Goal: Task Accomplishment & Management: Complete application form

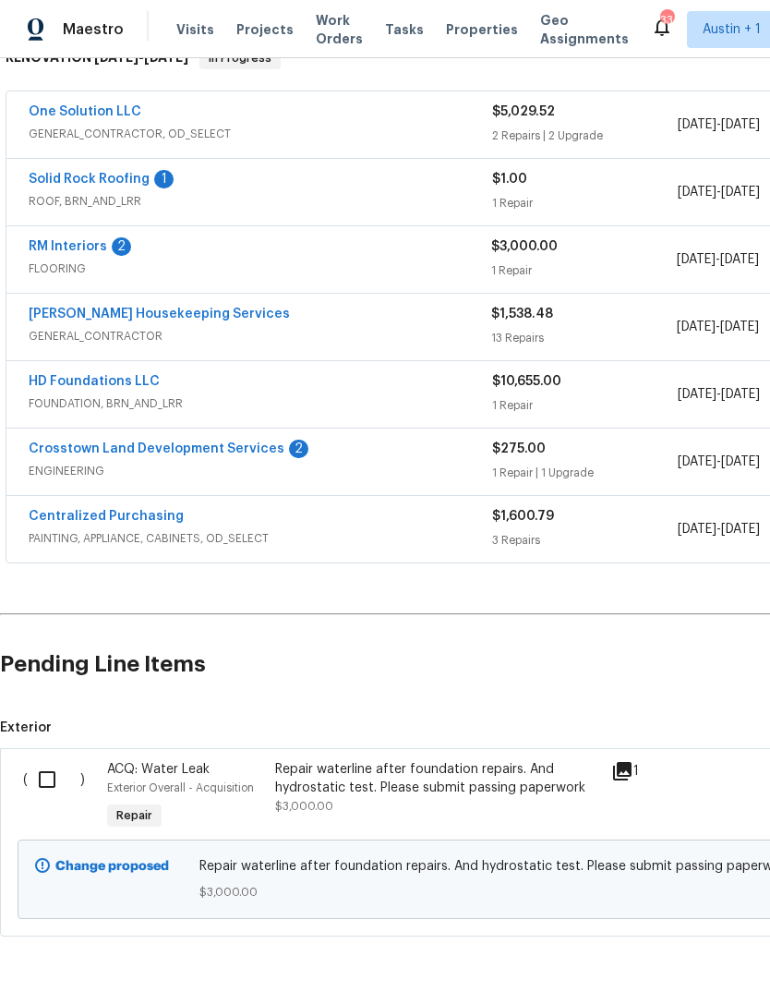
scroll to position [320, 0]
click at [60, 783] on input "checkbox" at bounding box center [54, 780] width 53 height 39
checkbox input "true"
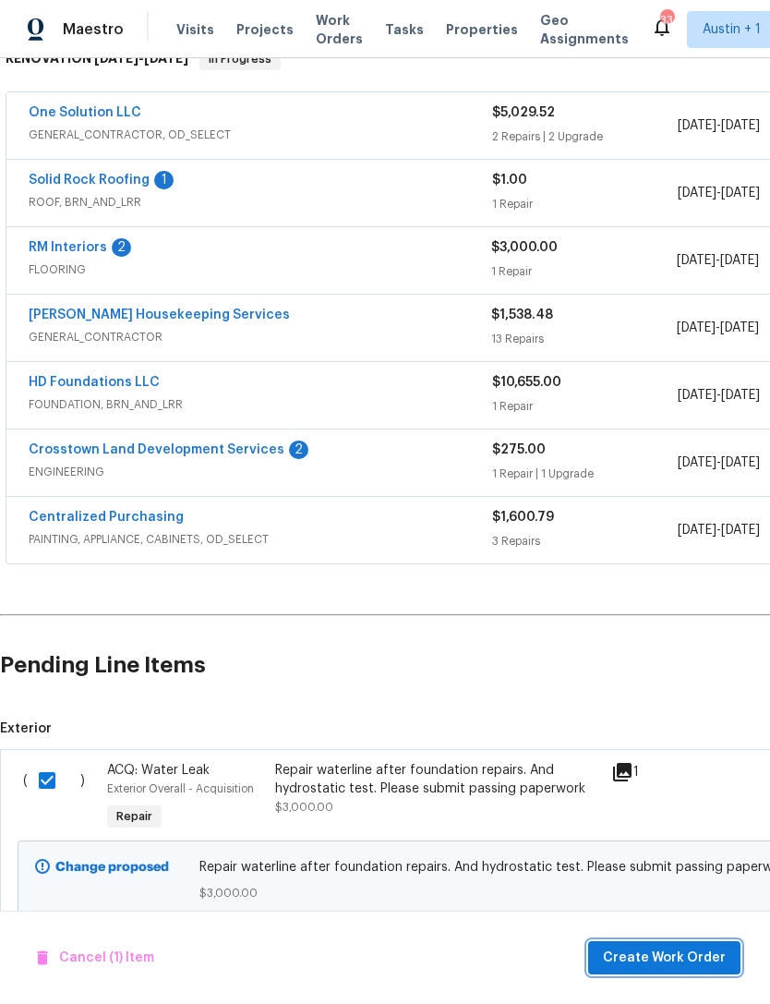
click at [686, 945] on button "Create Work Order" at bounding box center [664, 958] width 152 height 34
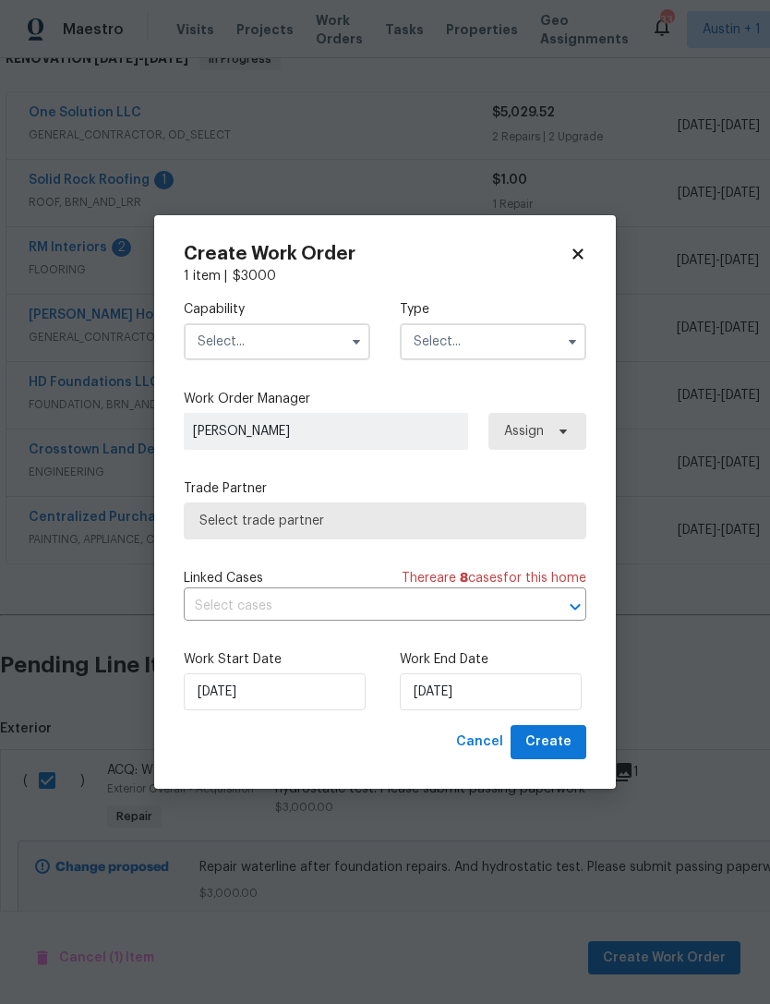
click at [334, 337] on input "text" at bounding box center [277, 341] width 187 height 37
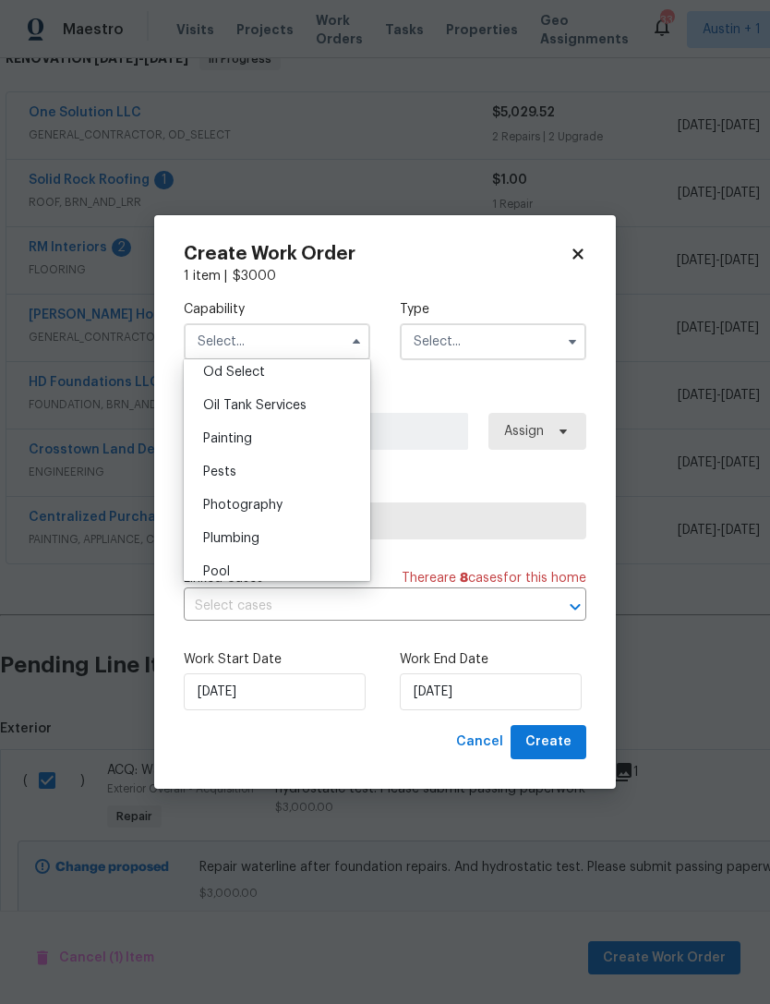
scroll to position [1507, 0]
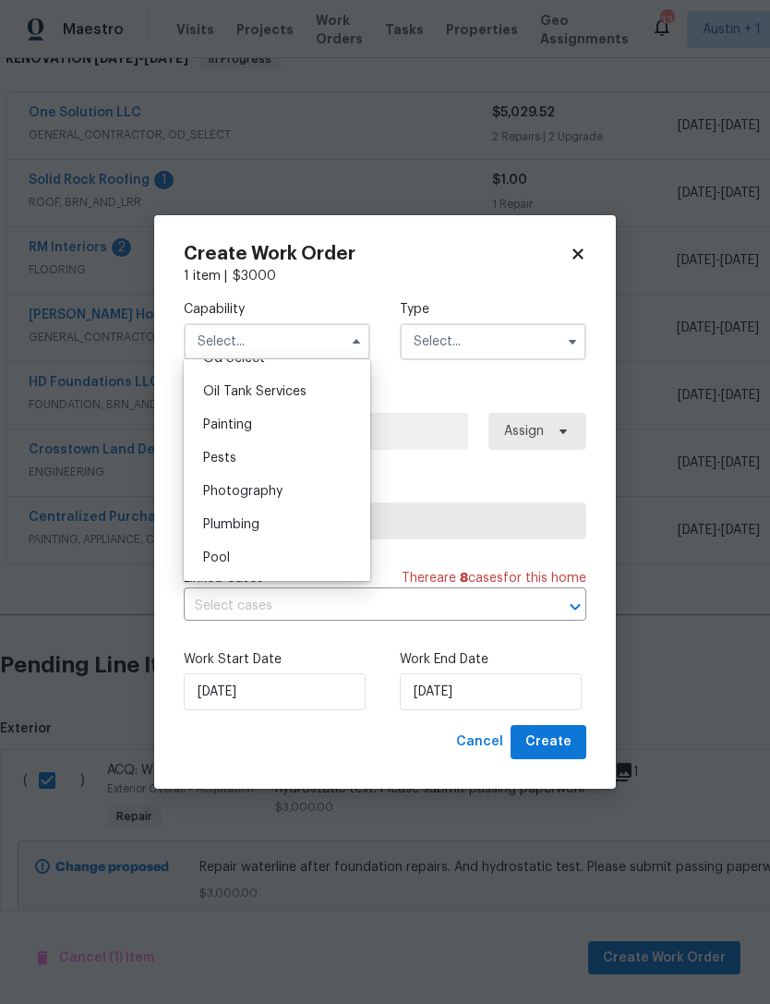
click at [319, 532] on div "Plumbing" at bounding box center [276, 524] width 177 height 33
type input "Plumbing"
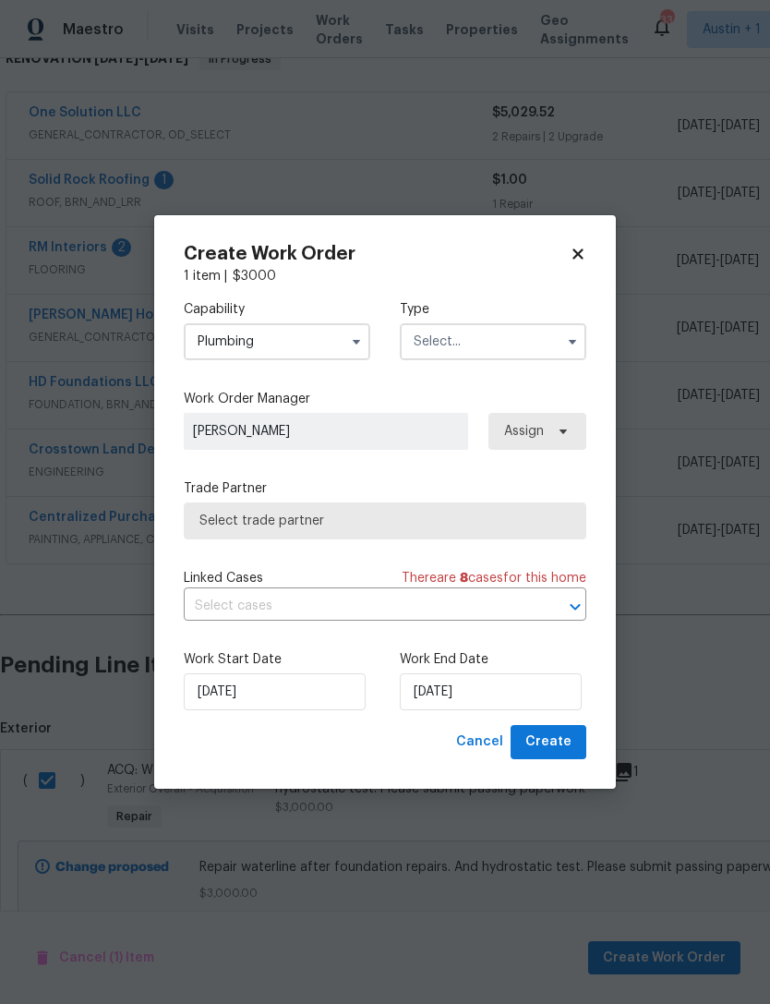
click at [514, 343] on input "text" at bounding box center [493, 341] width 187 height 37
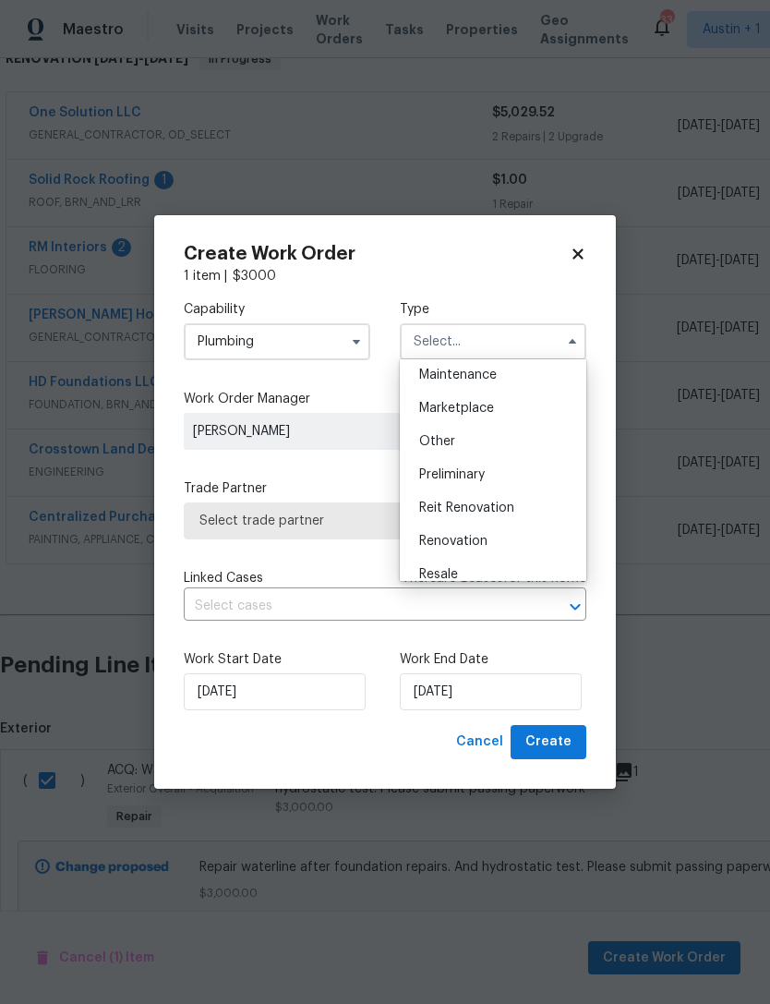
scroll to position [309, 0]
click at [513, 534] on div "Renovation" at bounding box center [492, 536] width 177 height 33
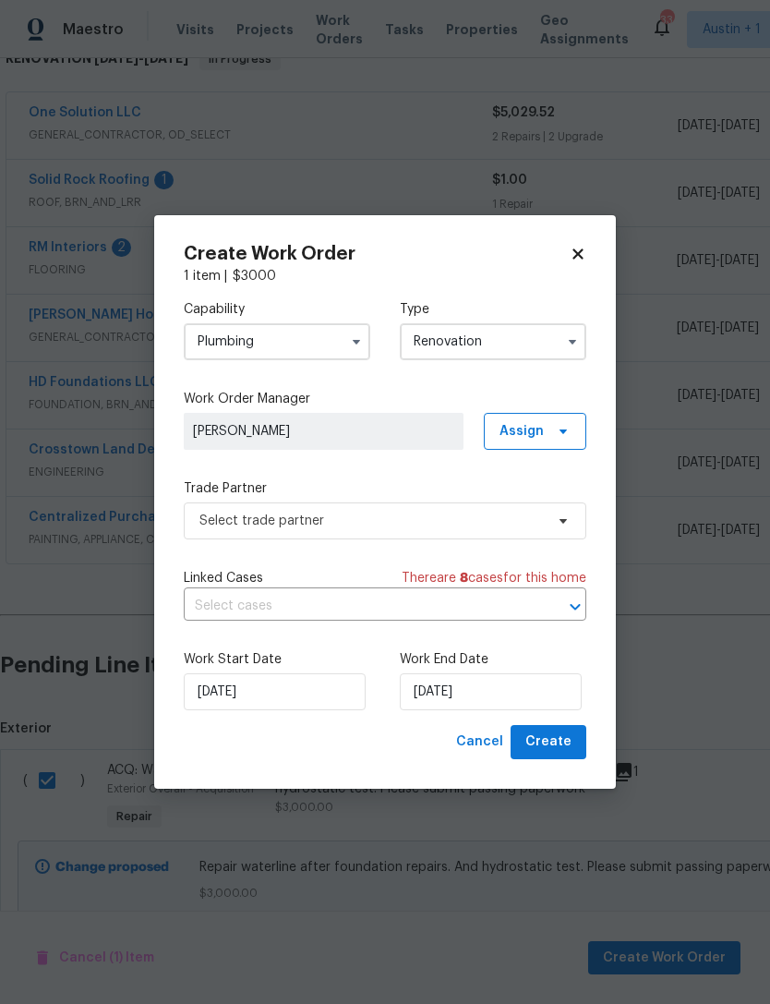
type input "Renovation"
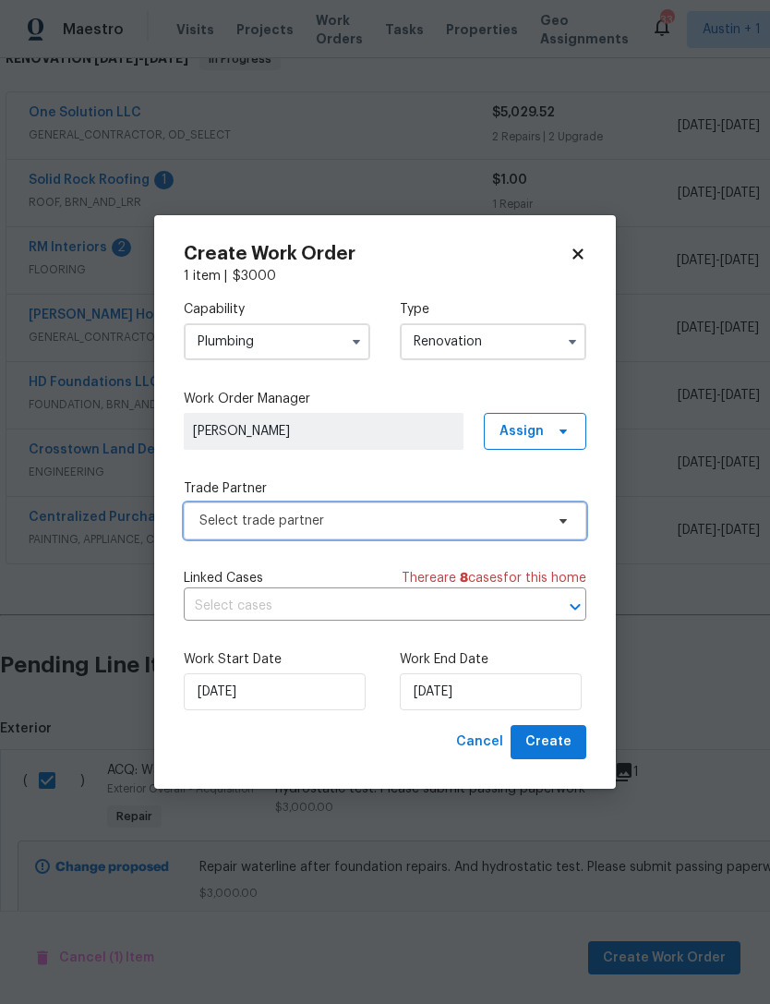
click at [487, 520] on span "Select trade partner" at bounding box center [371, 521] width 344 height 18
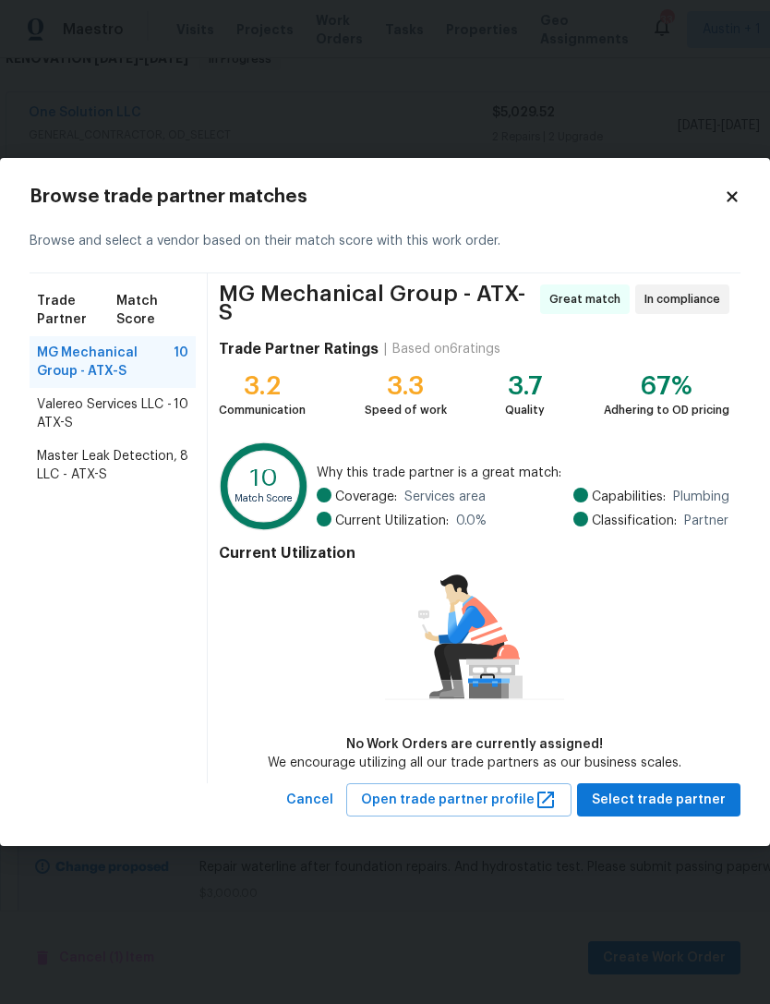
click at [50, 473] on span "Master Leak Detection, LLC - ATX-S" at bounding box center [108, 465] width 143 height 37
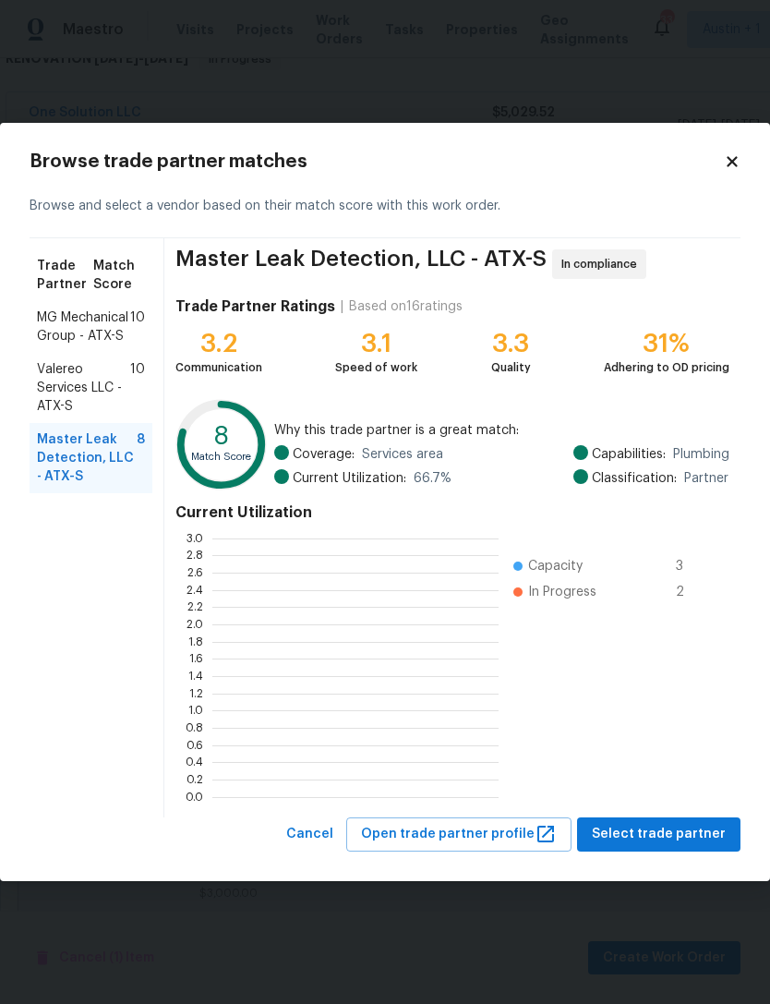
scroll to position [259, 286]
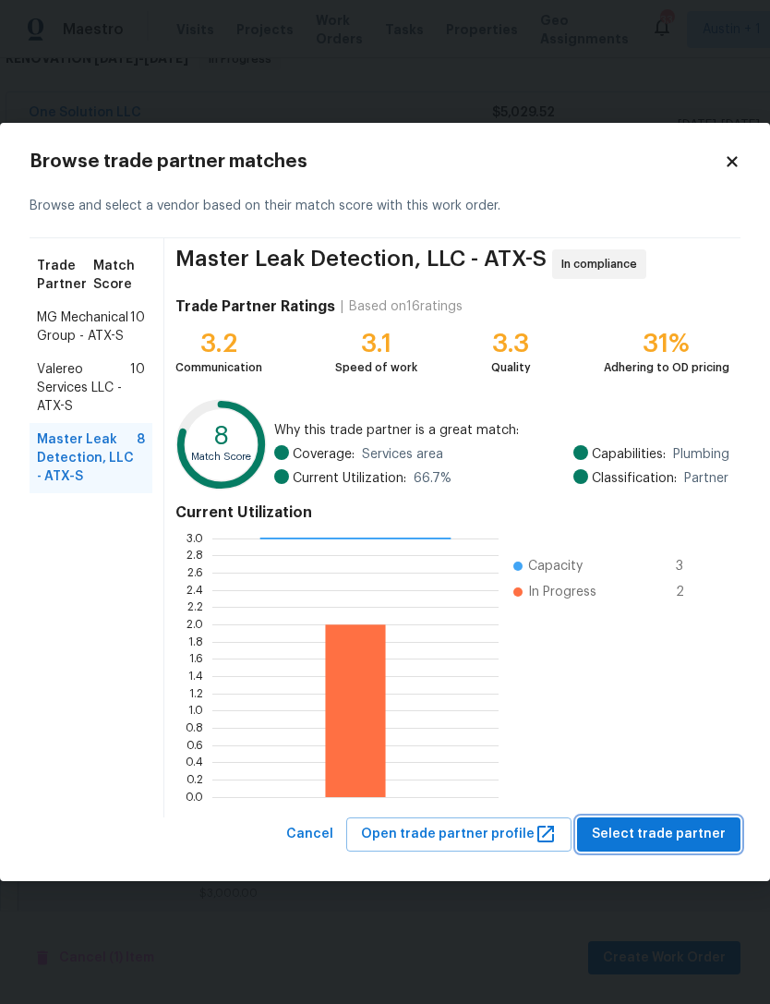
click at [696, 831] on span "Select trade partner" at bounding box center [659, 834] width 134 height 23
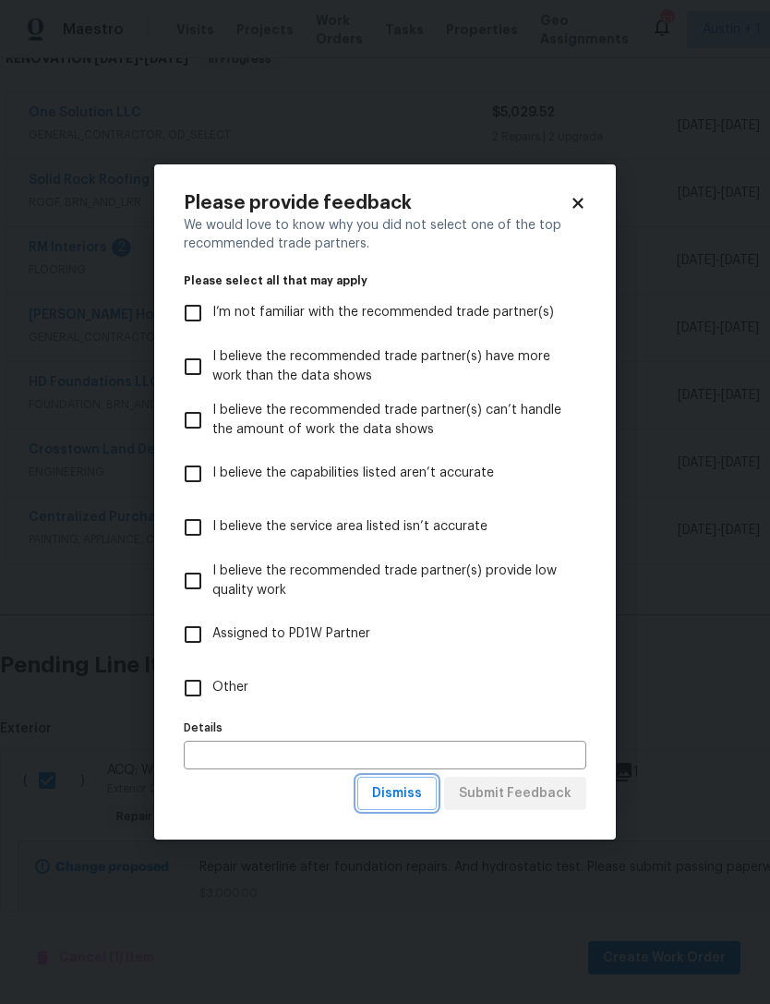
click at [404, 801] on span "Dismiss" at bounding box center [397, 793] width 50 height 23
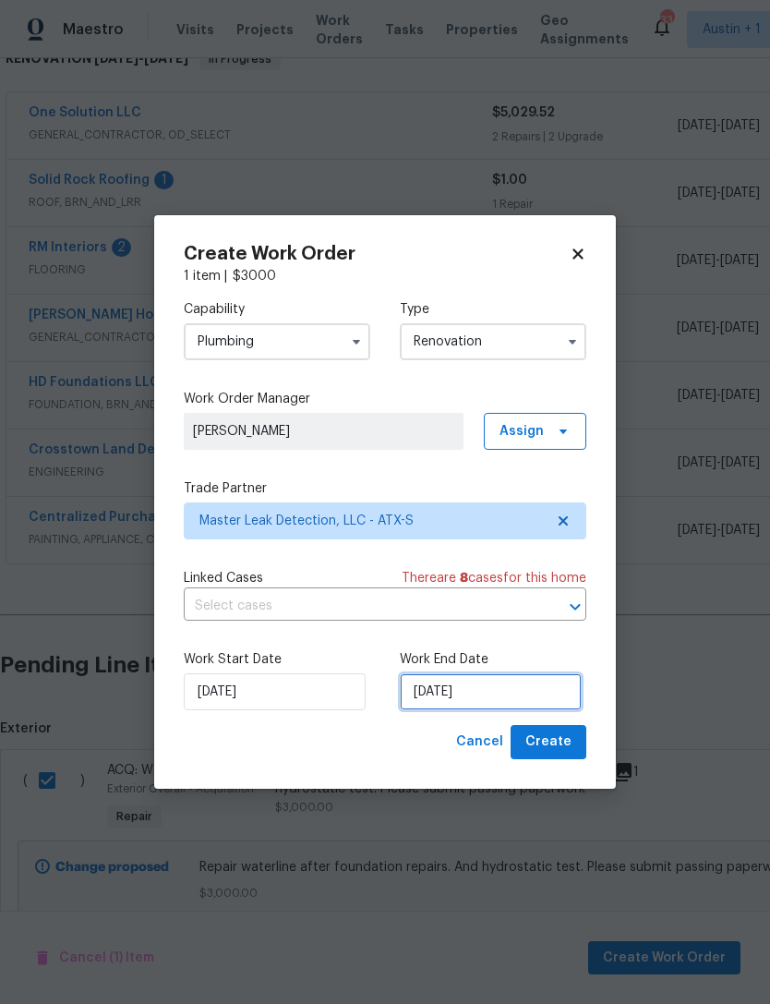
click at [509, 700] on input "[DATE]" at bounding box center [491, 691] width 182 height 37
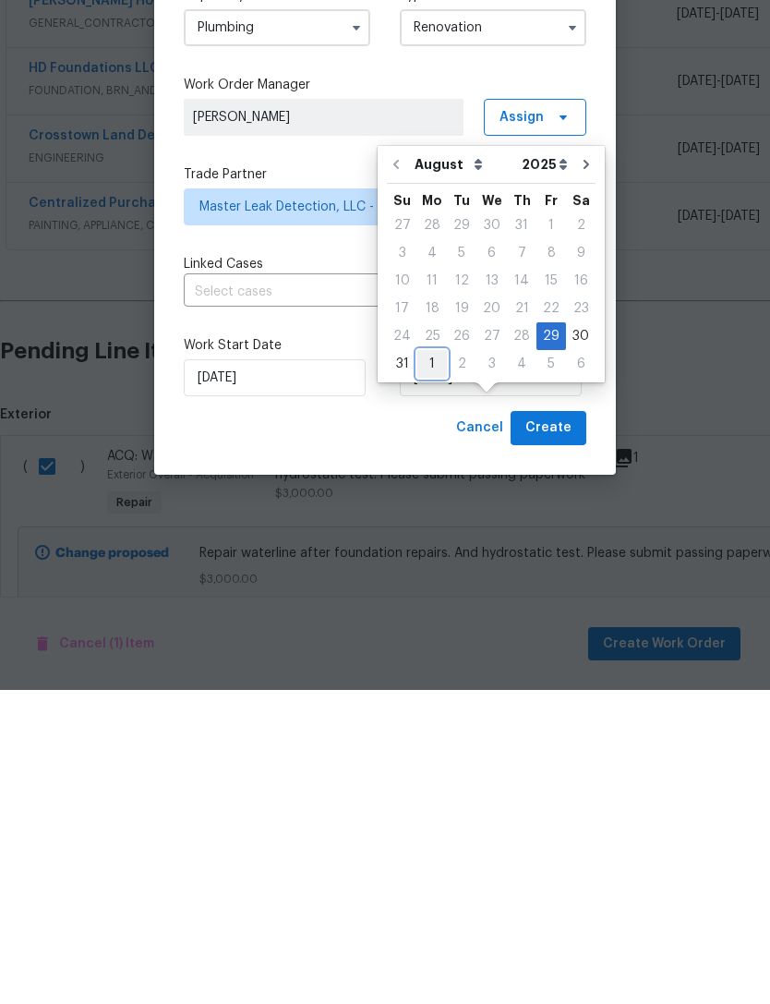
click at [433, 665] on div "1" at bounding box center [432, 678] width 30 height 26
type input "[DATE]"
select select "8"
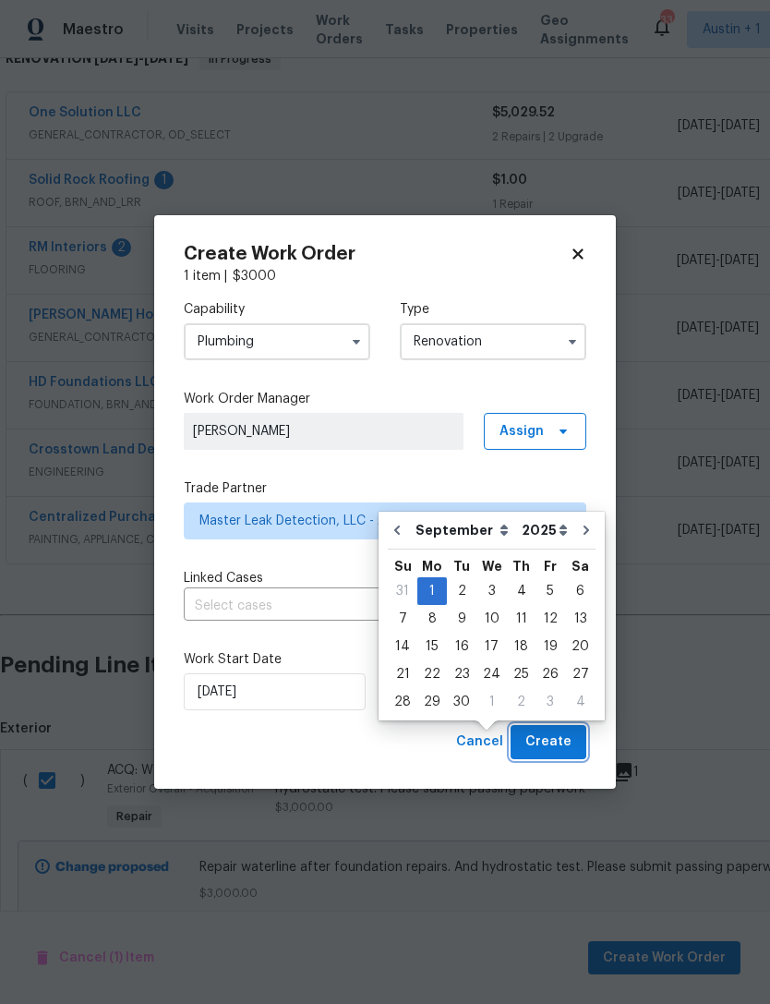
click at [570, 741] on span "Create" at bounding box center [548, 741] width 46 height 23
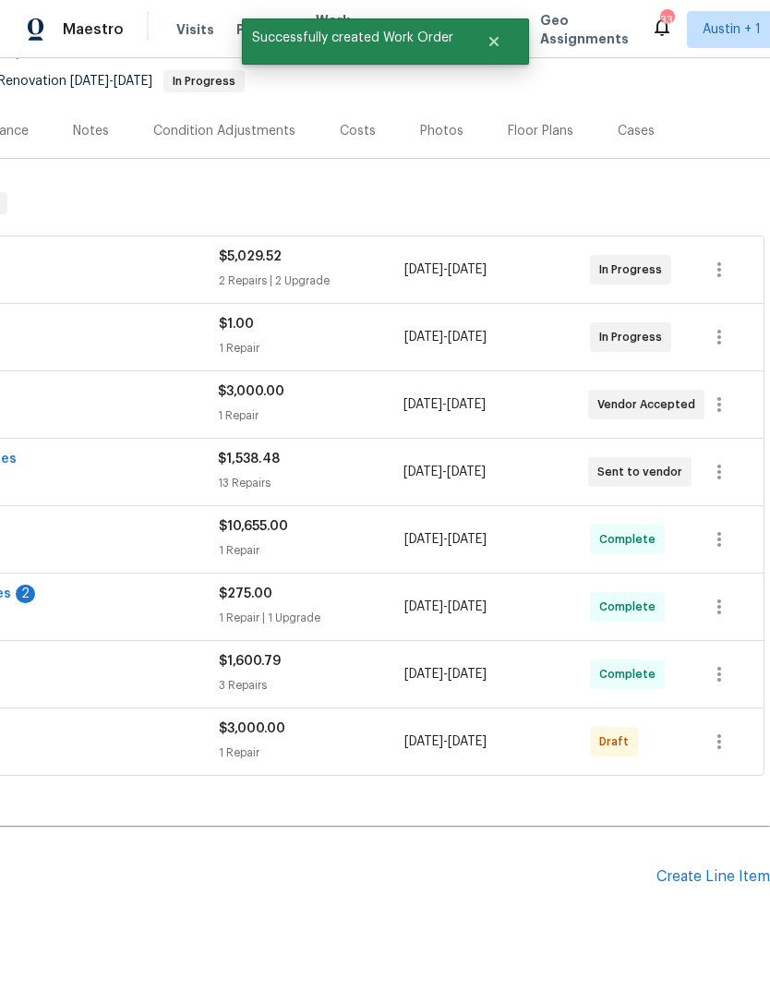
scroll to position [176, 273]
click at [717, 730] on icon "button" at bounding box center [719, 741] width 22 height 22
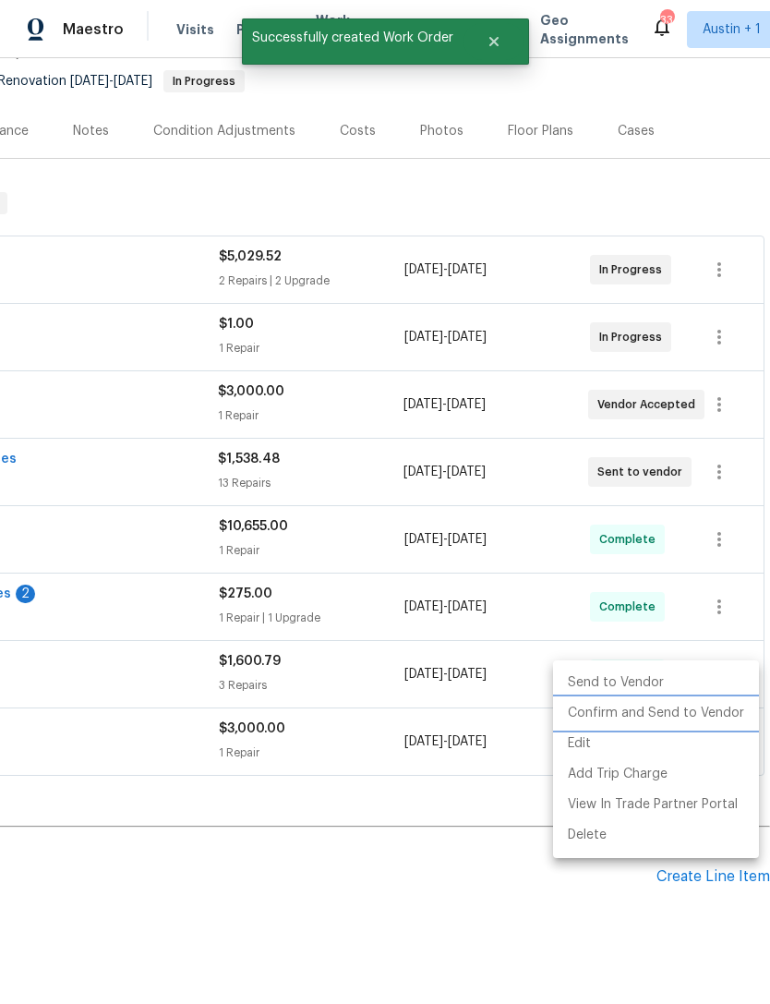
click at [717, 717] on li "Confirm and Send to Vendor" at bounding box center [656, 713] width 206 height 30
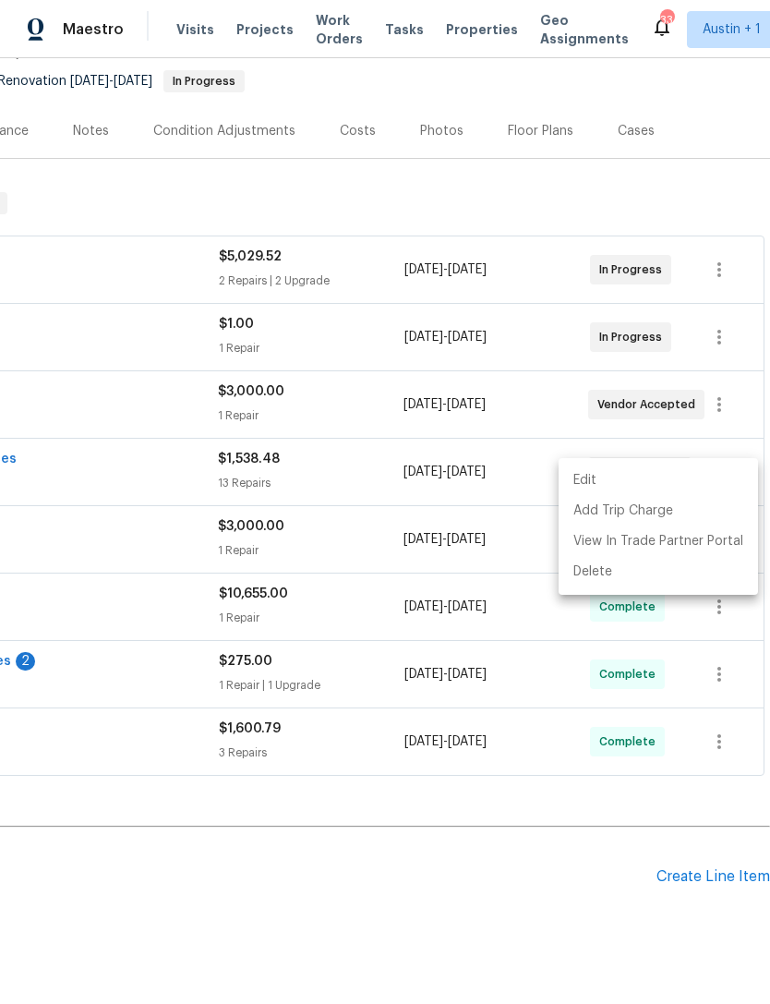
click at [113, 787] on div at bounding box center [385, 502] width 770 height 1004
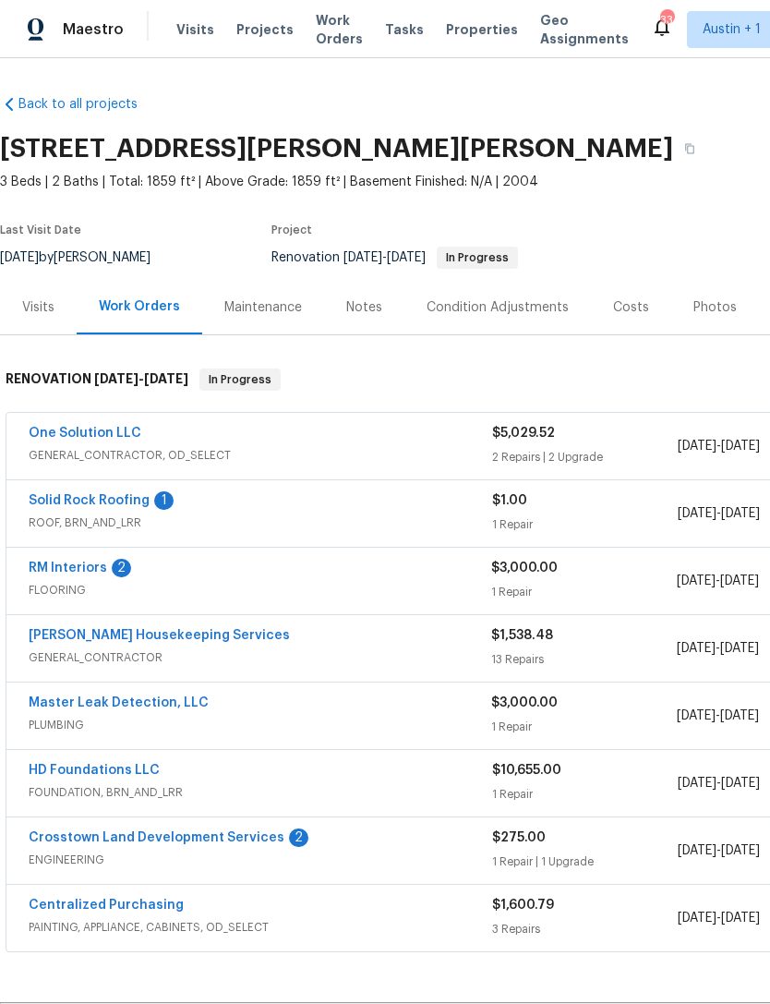
scroll to position [0, 0]
click at [673, 132] on button "button" at bounding box center [689, 148] width 33 height 33
